Goal: Communication & Community: Ask a question

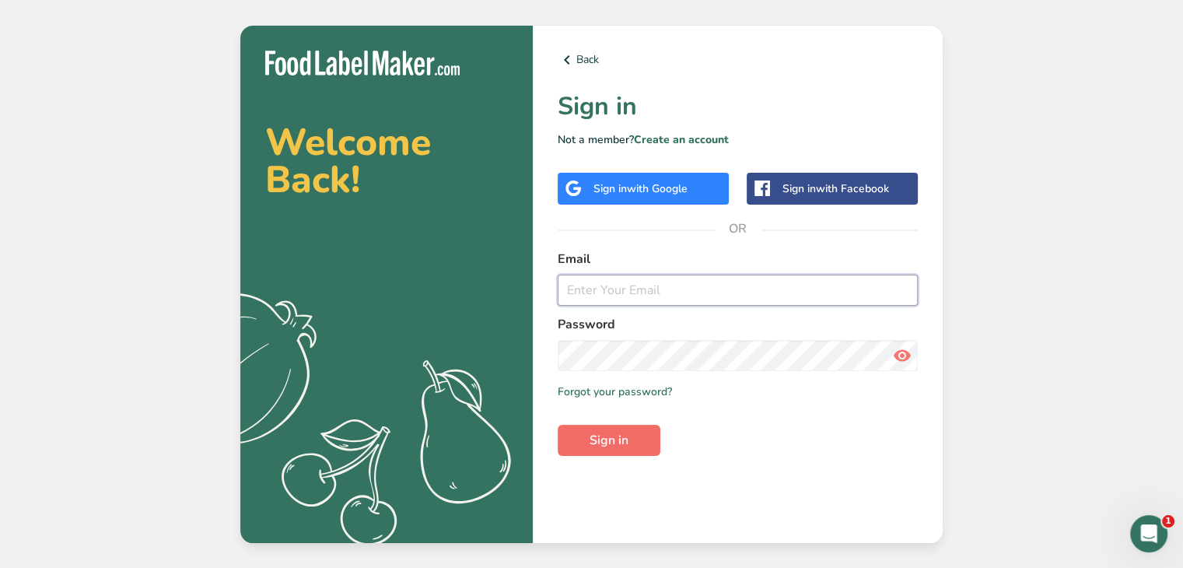
type input "[EMAIL_ADDRESS][DOMAIN_NAME]"
click at [598, 446] on span "Sign in" at bounding box center [609, 440] width 39 height 19
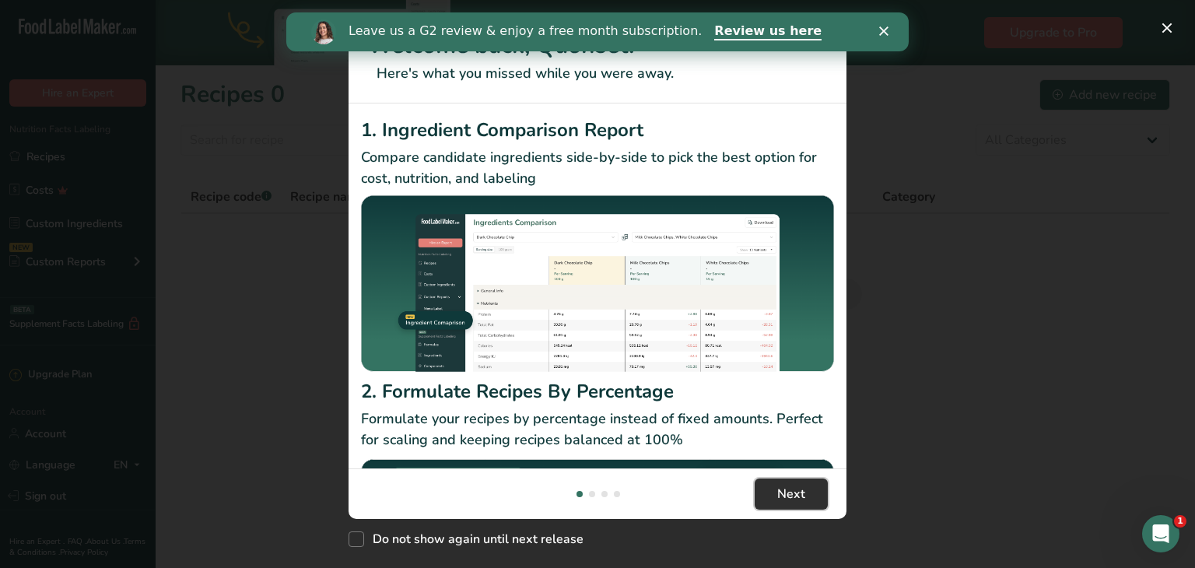
click at [784, 493] on span "Next" at bounding box center [791, 494] width 28 height 19
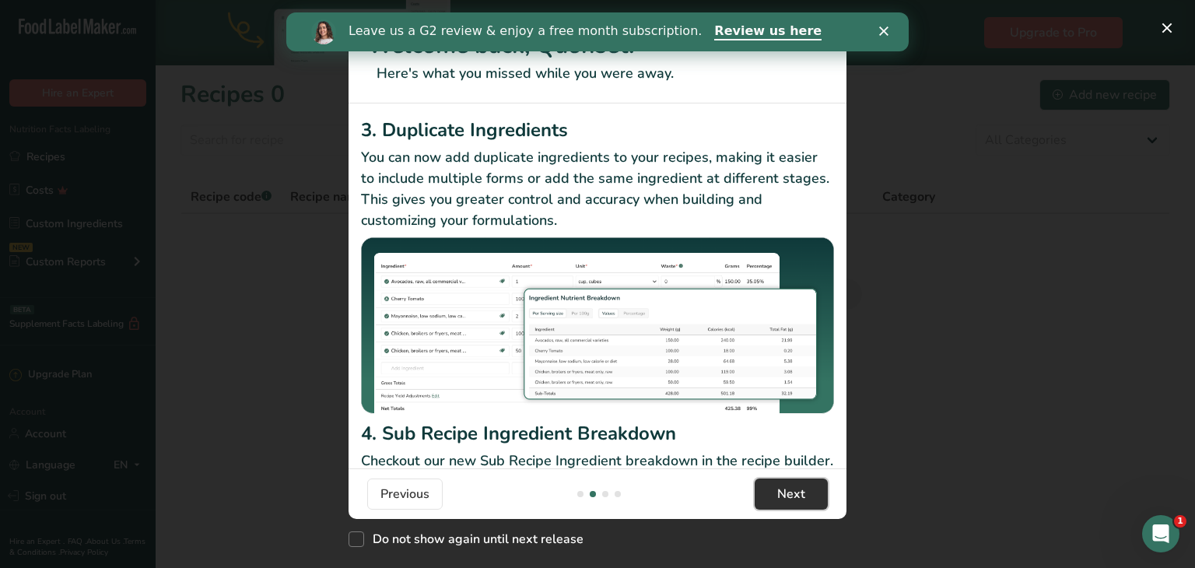
click at [784, 493] on span "Next" at bounding box center [791, 494] width 28 height 19
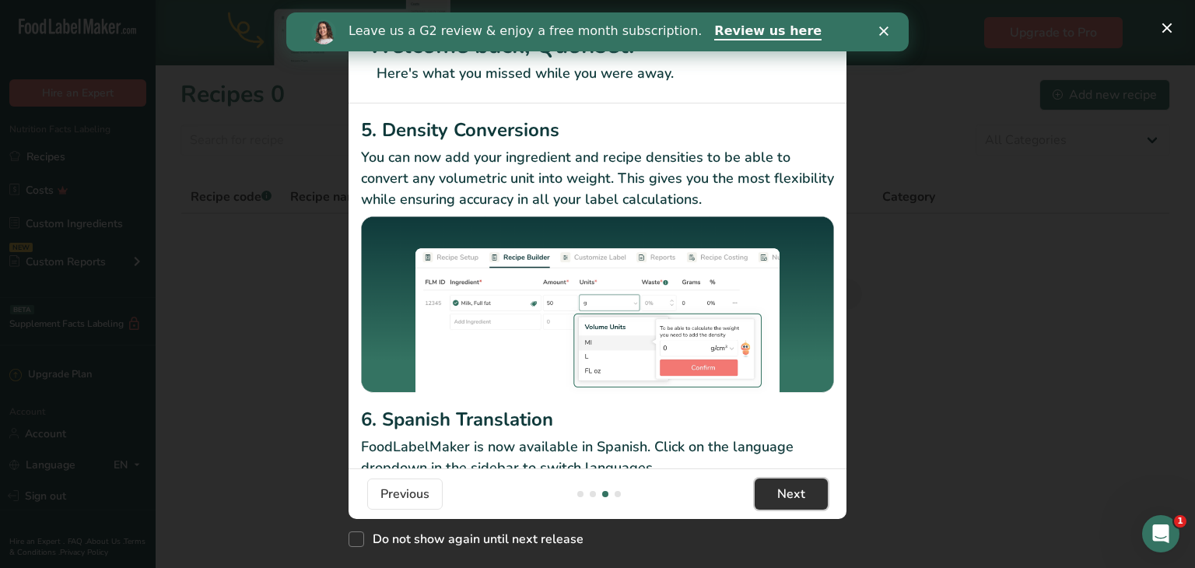
click at [784, 493] on span "Next" at bounding box center [791, 494] width 28 height 19
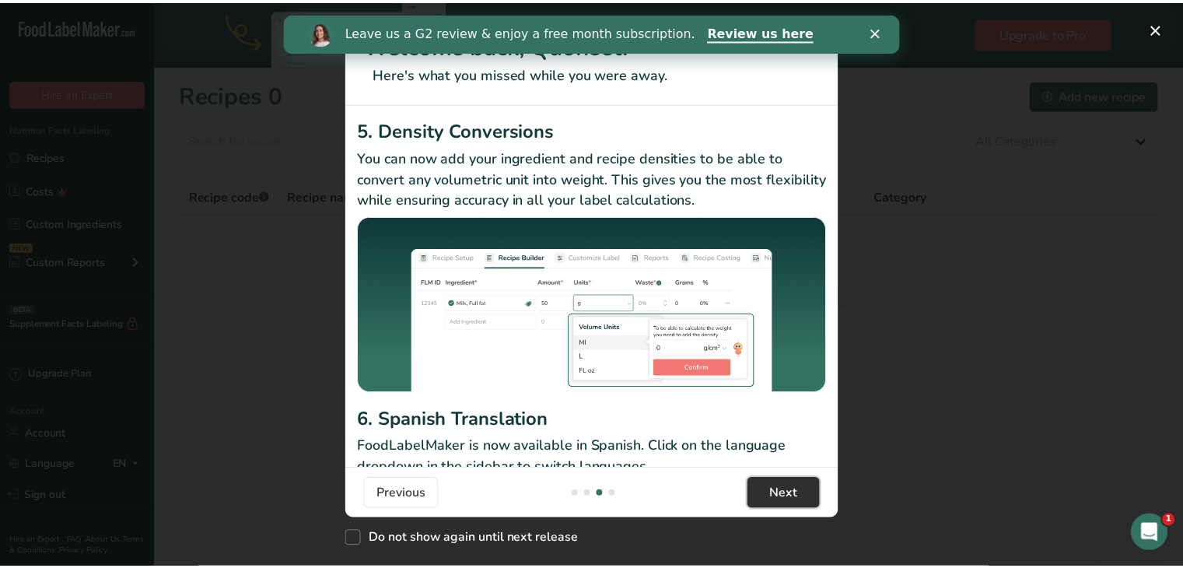
scroll to position [0, 1494]
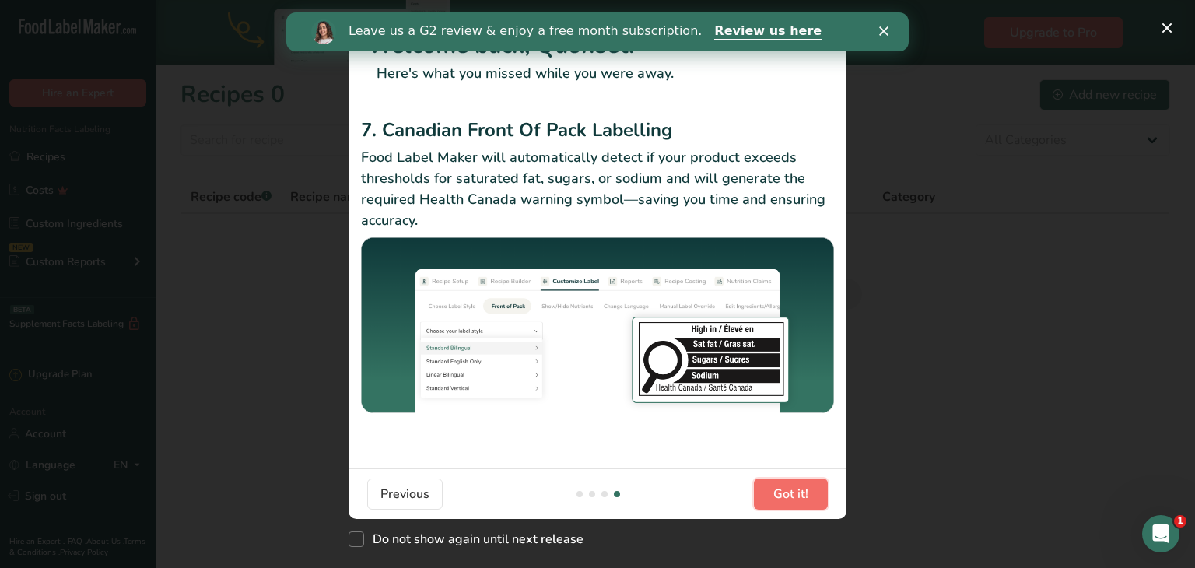
click at [784, 493] on span "Got it!" at bounding box center [790, 494] width 35 height 19
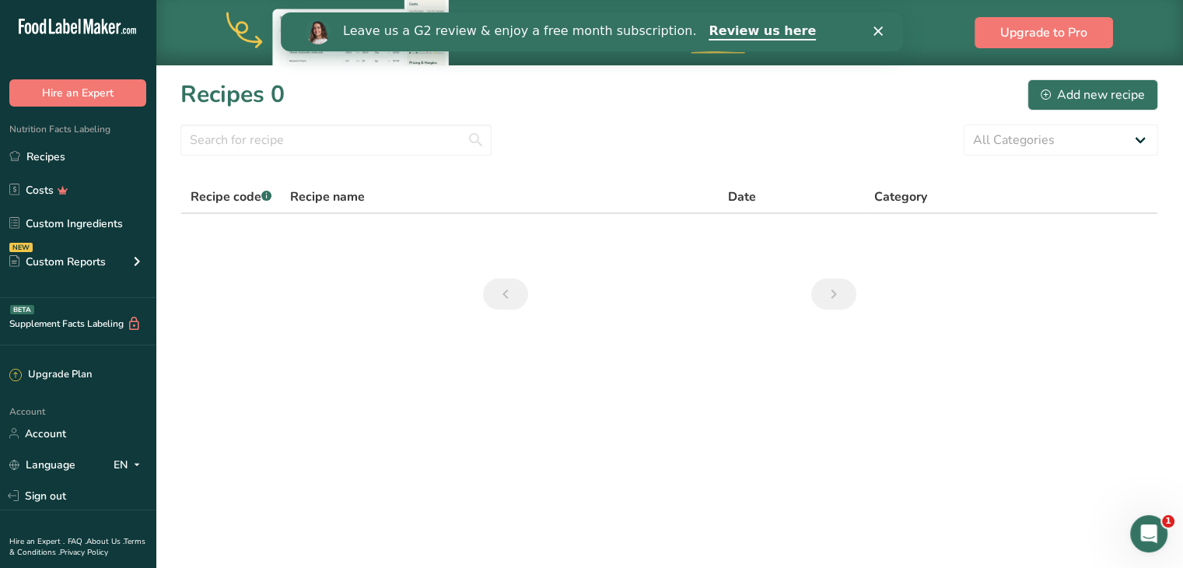
click at [880, 34] on polygon "Close" at bounding box center [877, 30] width 9 height 9
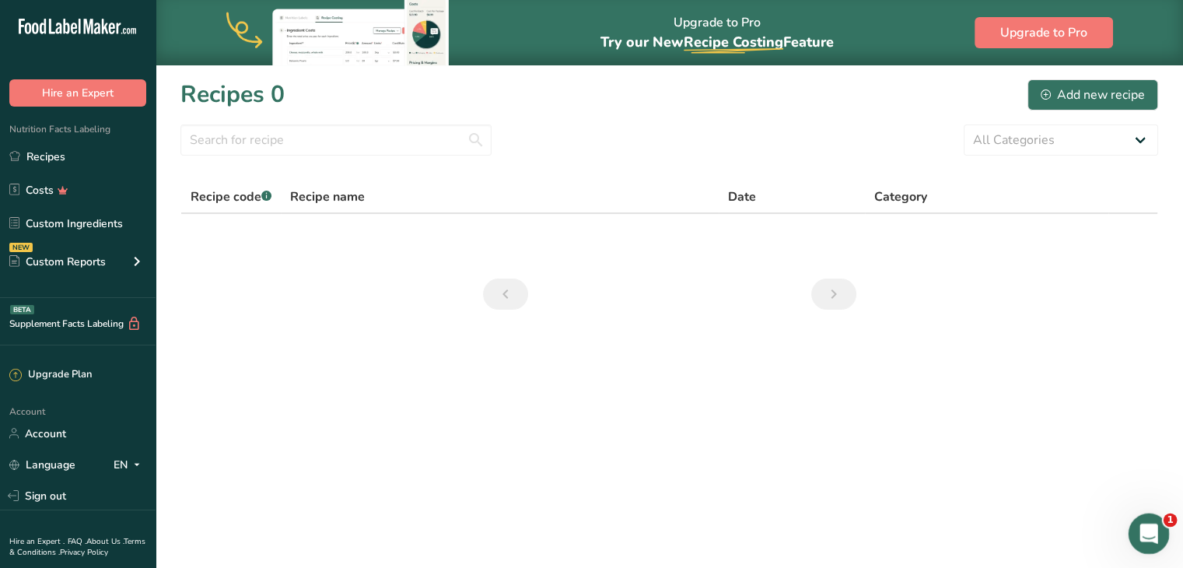
click at [1144, 531] on icon "Open Intercom Messenger" at bounding box center [1147, 532] width 26 height 26
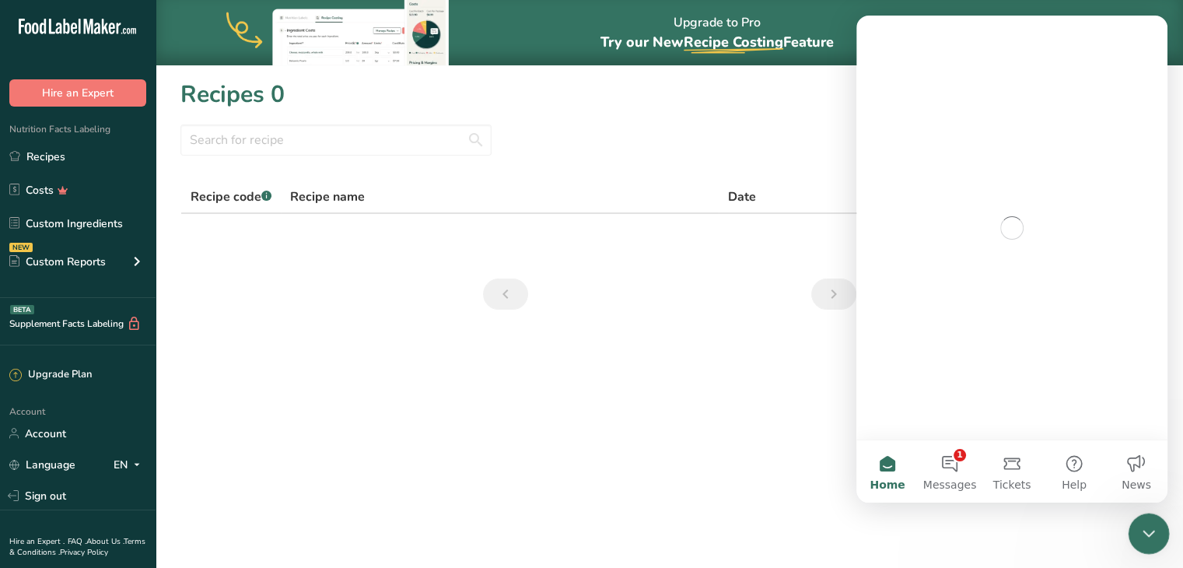
scroll to position [0, 0]
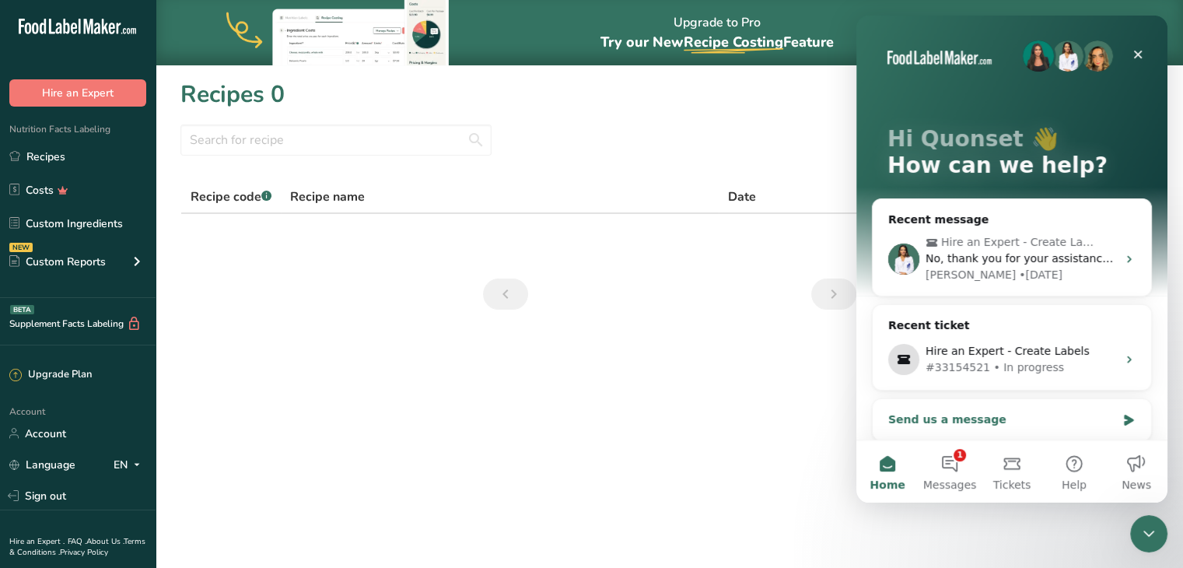
click at [953, 415] on div "Send us a message" at bounding box center [1002, 420] width 228 height 16
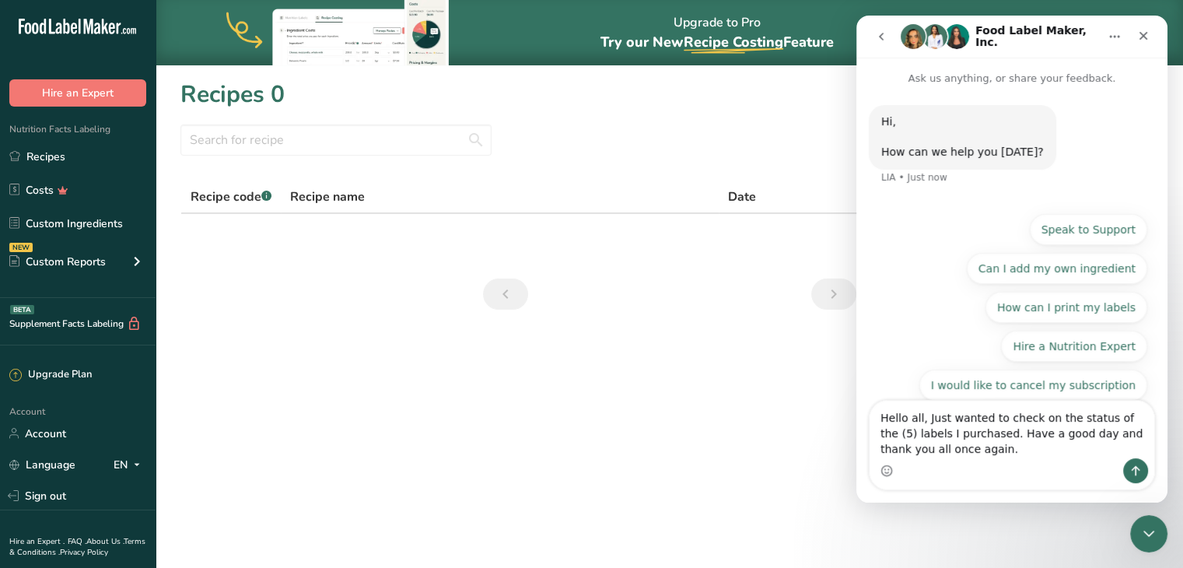
click at [880, 436] on textarea "Hello all, Just wanted to check on the status of the (5) labels I purchased. Ha…" at bounding box center [1012, 430] width 285 height 58
type textarea "Hello all, Just wanted to check on the status of the (5) pizza labels I purchas…"
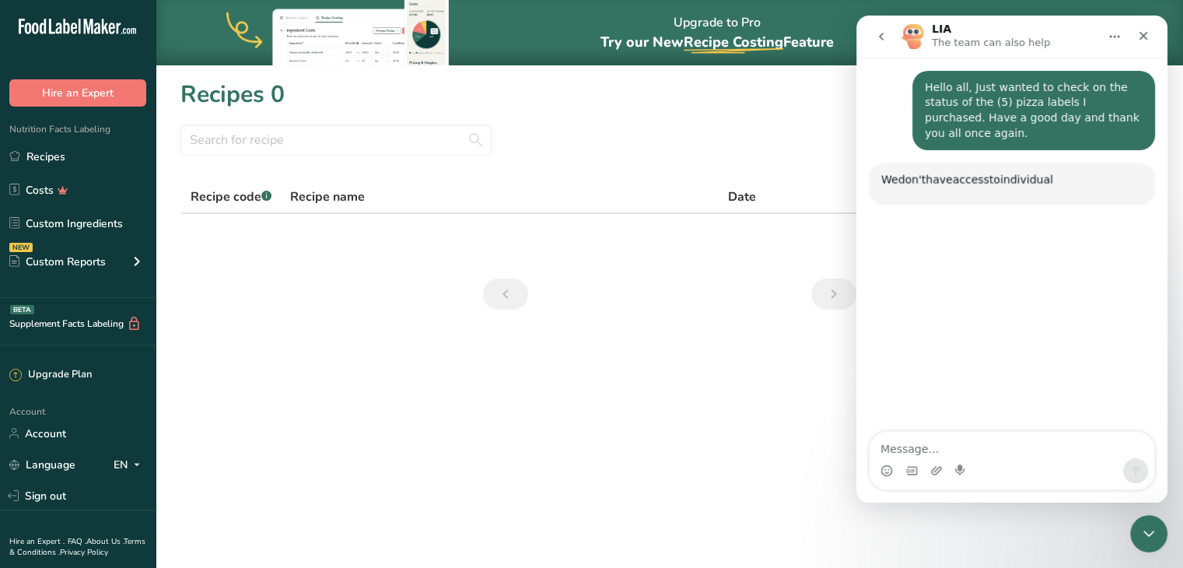
scroll to position [128, 0]
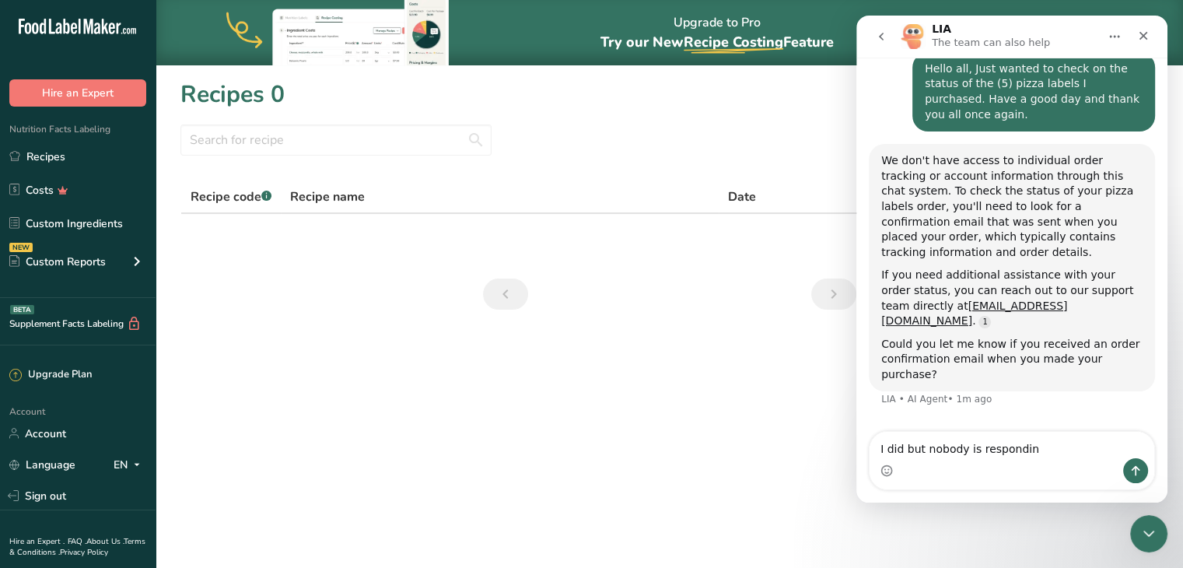
type textarea "I did but nobody is responding"
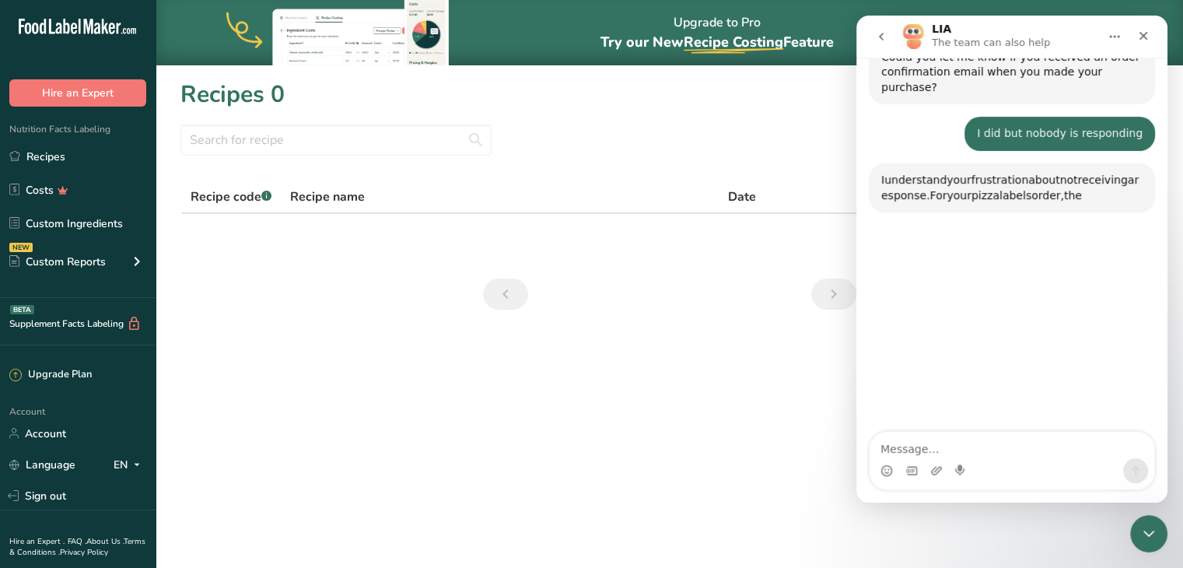
scroll to position [419, 0]
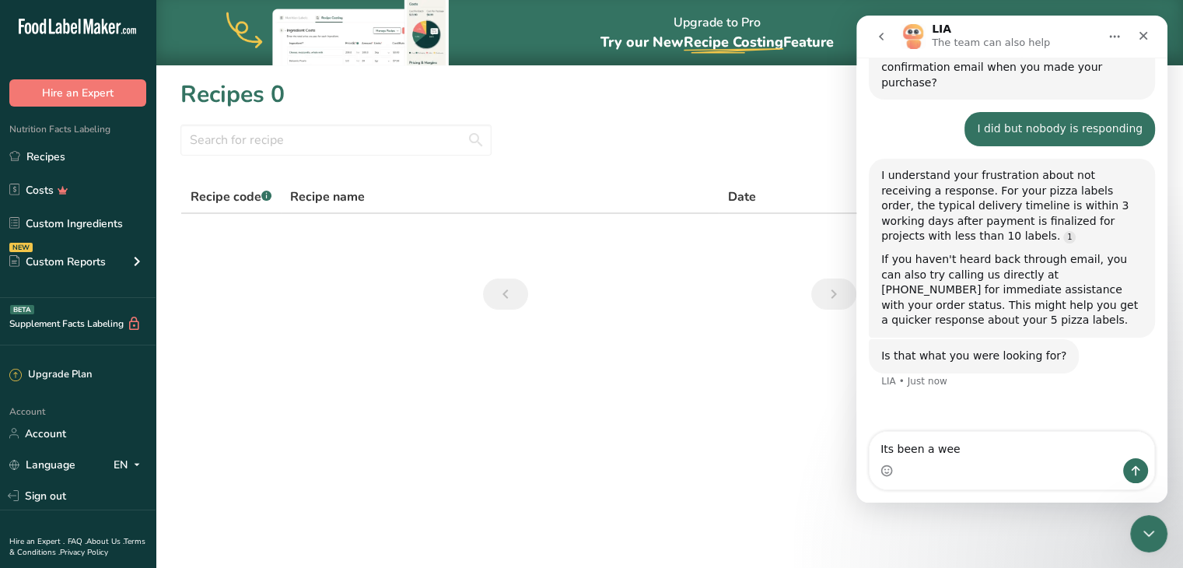
type textarea "Its been a week"
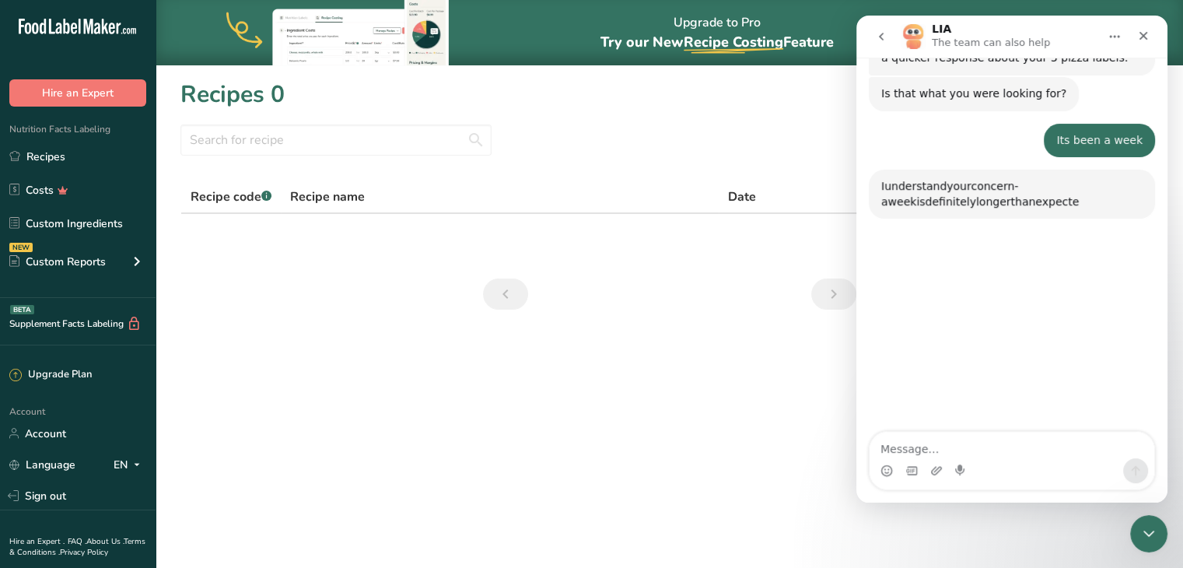
scroll to position [692, 0]
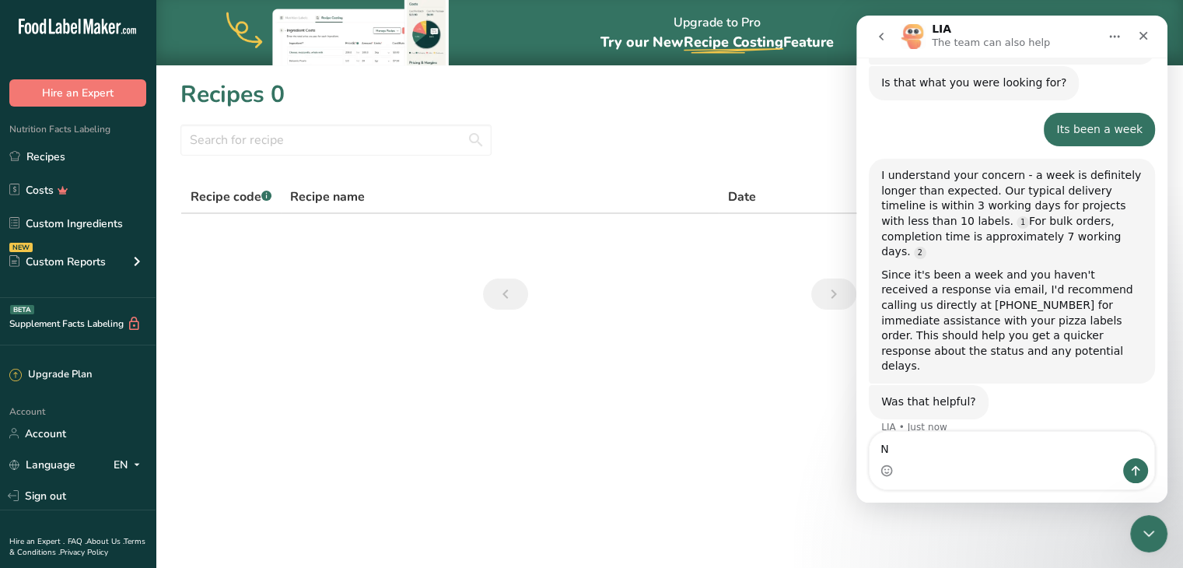
type textarea "No"
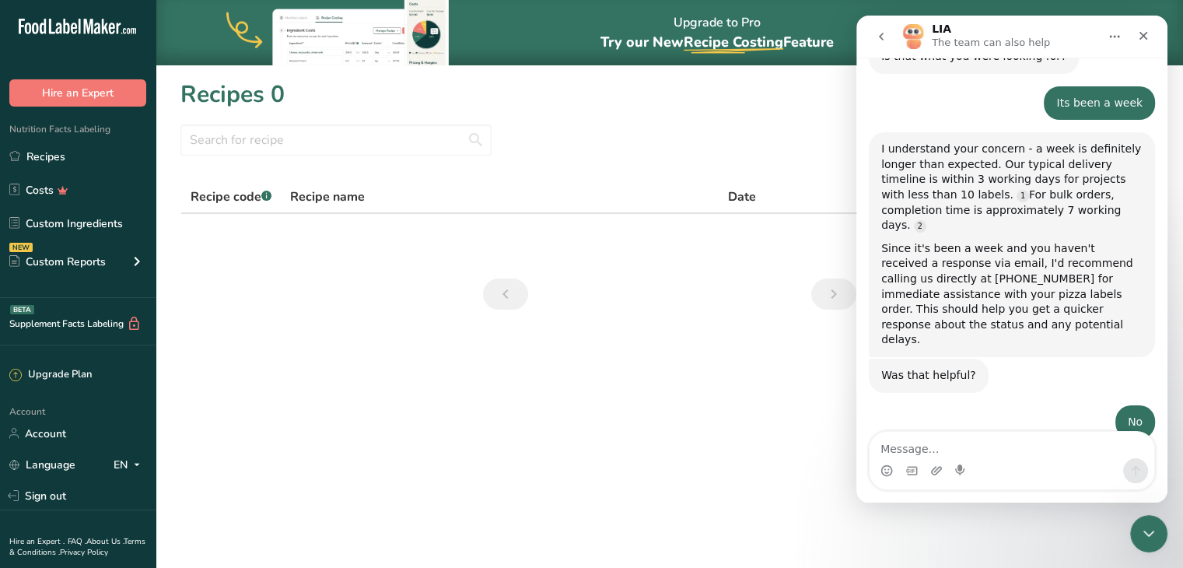
scroll to position [777, 0]
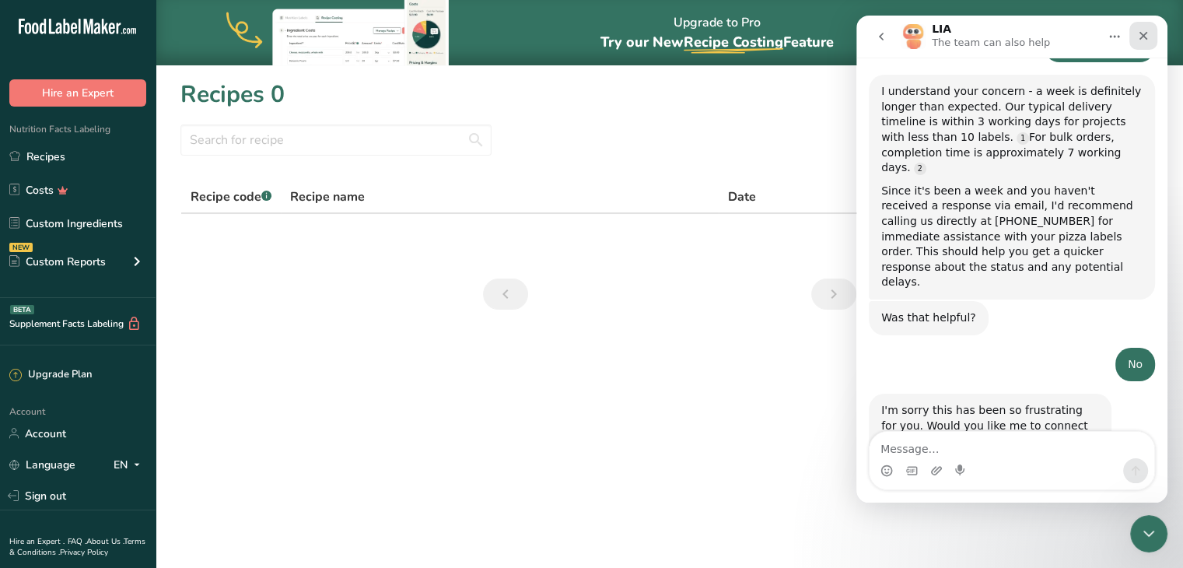
click at [1146, 35] on icon "Close" at bounding box center [1143, 36] width 12 height 12
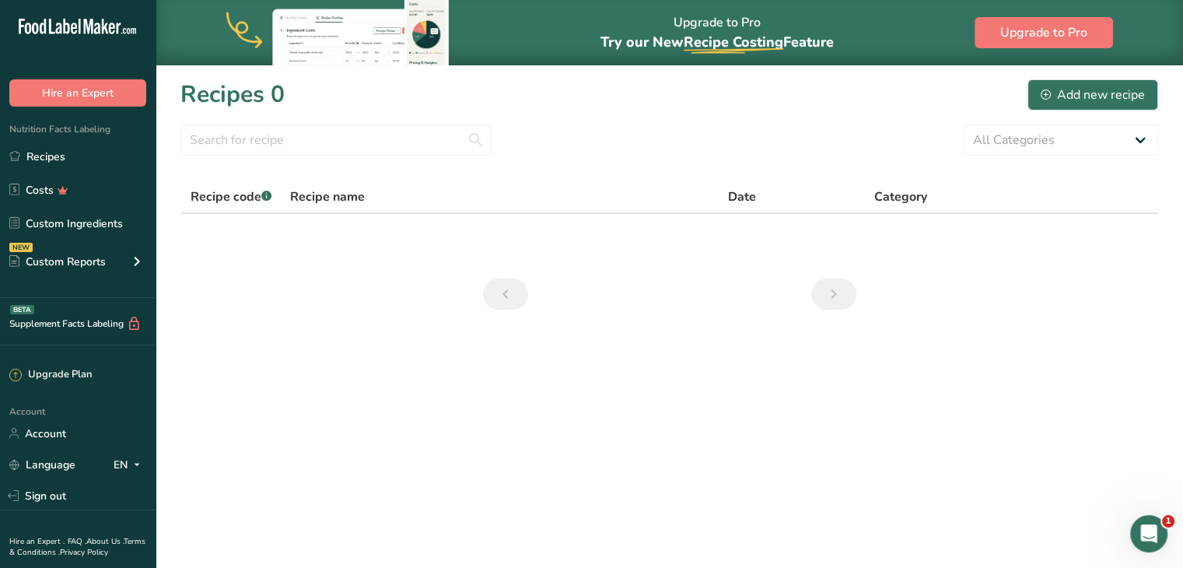
scroll to position [776, 0]
click at [51, 159] on link "Recipes" at bounding box center [78, 157] width 156 height 30
click at [44, 185] on link "Costs" at bounding box center [78, 190] width 156 height 30
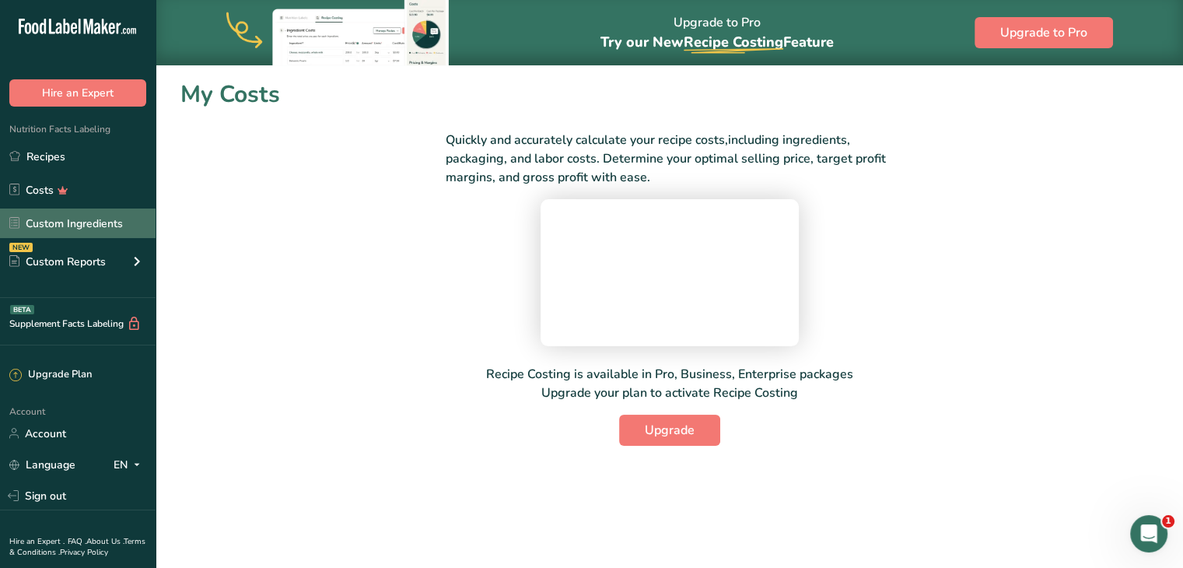
click at [58, 219] on link "Custom Ingredients" at bounding box center [78, 224] width 156 height 30
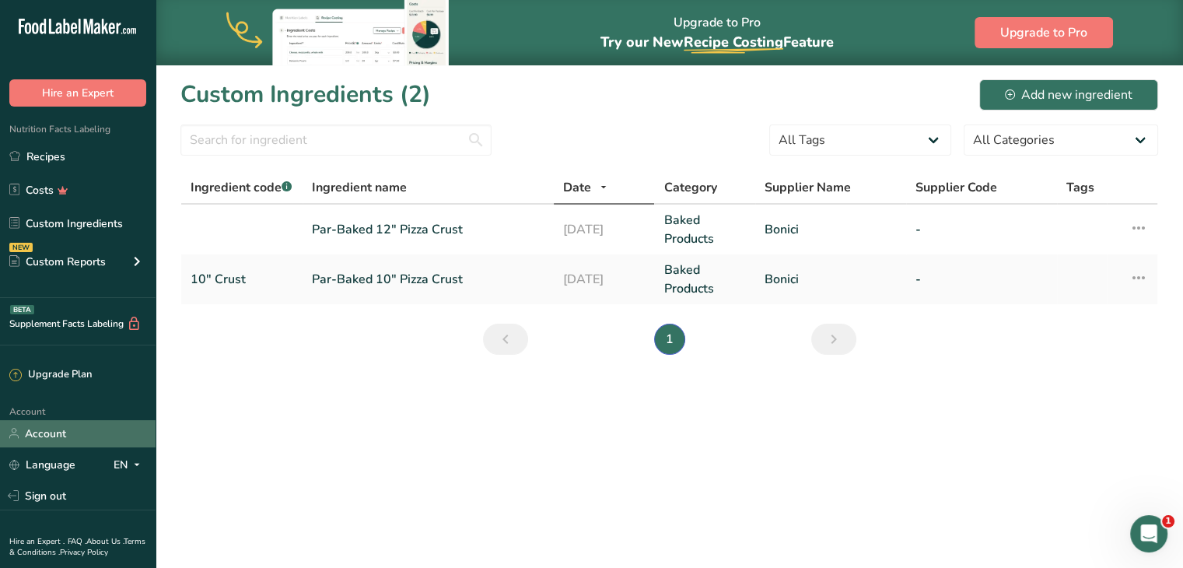
click at [60, 428] on link "Account" at bounding box center [78, 433] width 156 height 27
